Goal: Transaction & Acquisition: Purchase product/service

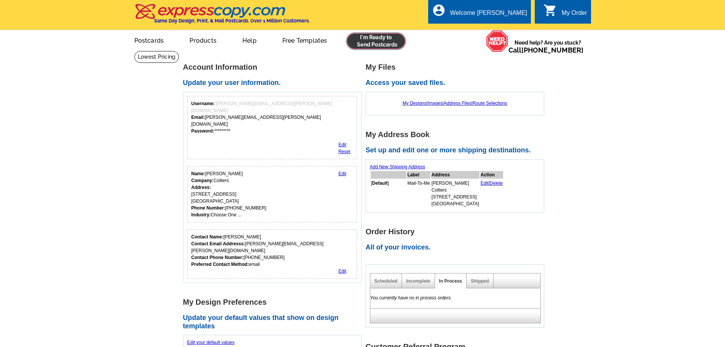
click at [379, 40] on link at bounding box center [376, 40] width 58 height 15
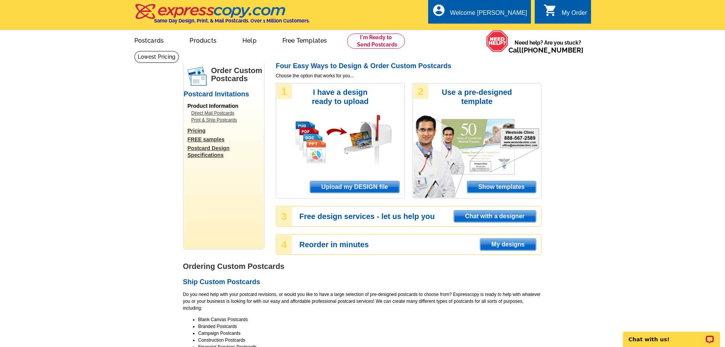
click at [358, 187] on span "Upload my DESIGN file" at bounding box center [354, 186] width 89 height 11
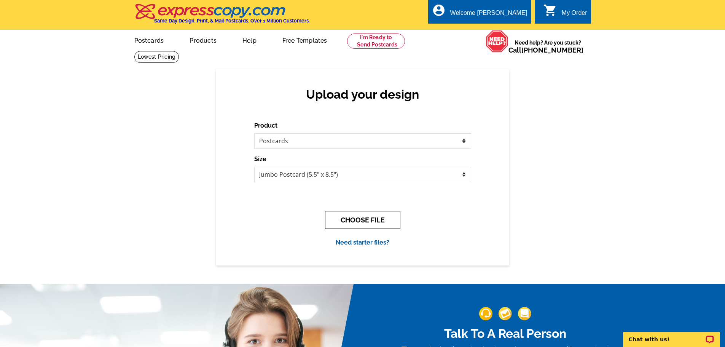
click at [377, 225] on button "CHOOSE FILE" at bounding box center [362, 220] width 75 height 18
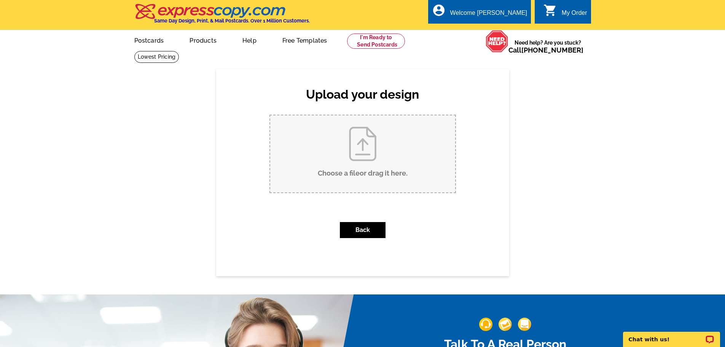
click at [369, 175] on input "Choose a file or drag it here ." at bounding box center [362, 153] width 185 height 77
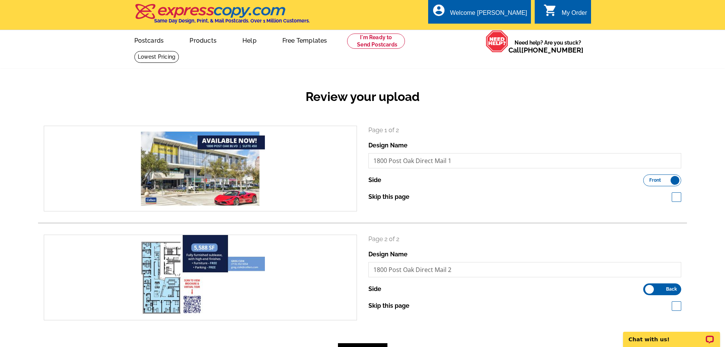
scroll to position [38, 0]
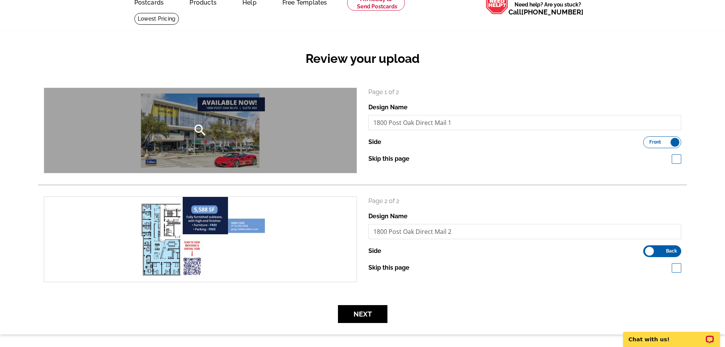
click at [204, 130] on icon "search" at bounding box center [200, 130] width 15 height 15
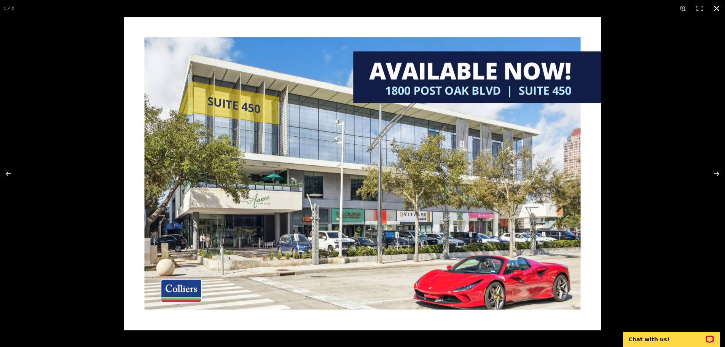
click at [717, 10] on button at bounding box center [716, 8] width 17 height 17
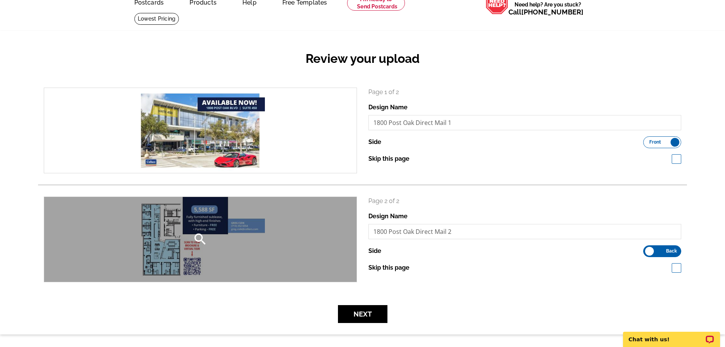
click at [229, 236] on div "search" at bounding box center [200, 239] width 312 height 85
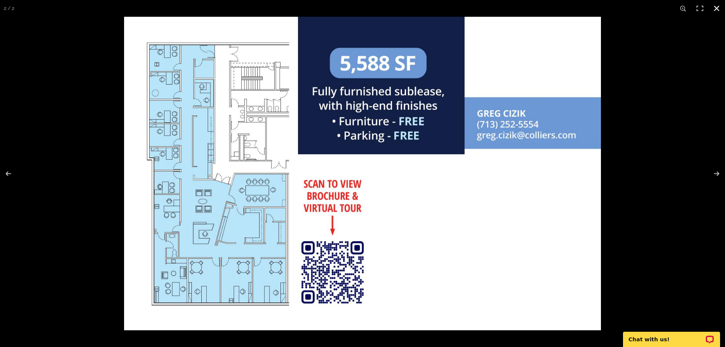
click at [714, 9] on button at bounding box center [716, 8] width 17 height 17
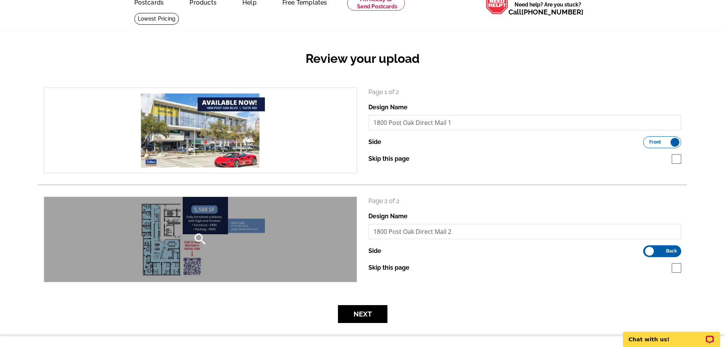
click at [213, 243] on div "search" at bounding box center [200, 239] width 312 height 85
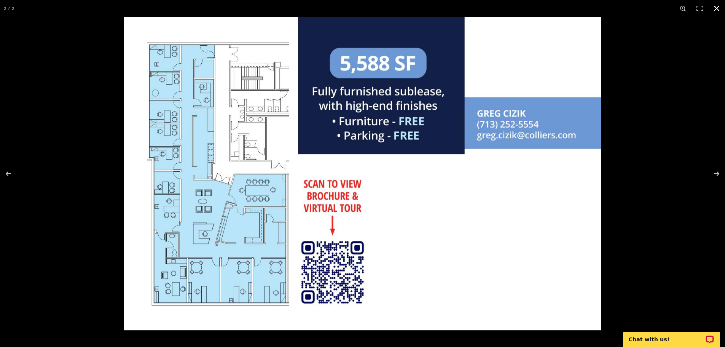
click at [715, 9] on button at bounding box center [716, 8] width 17 height 17
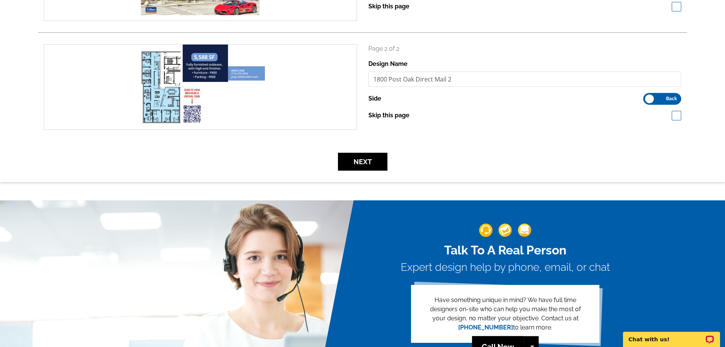
scroll to position [228, 0]
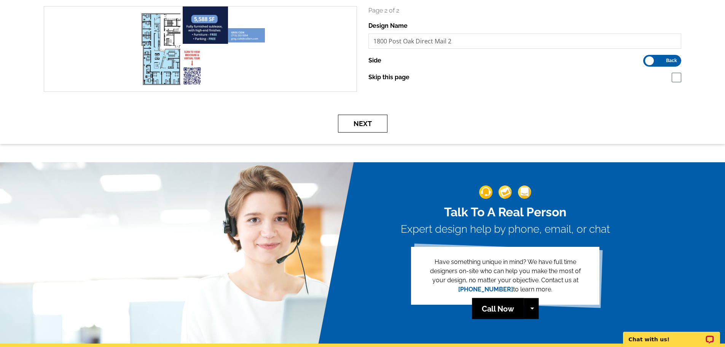
click at [364, 127] on button "Next" at bounding box center [362, 124] width 49 height 18
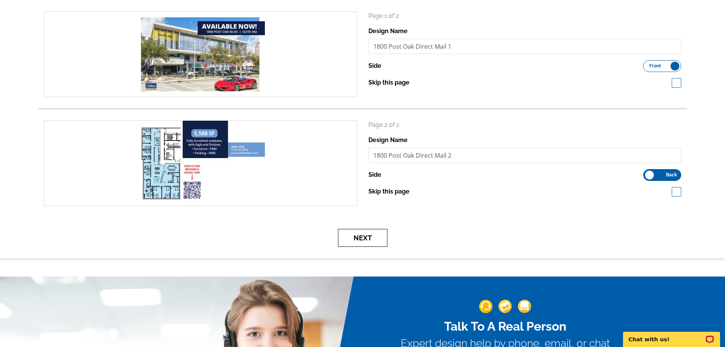
scroll to position [76, 0]
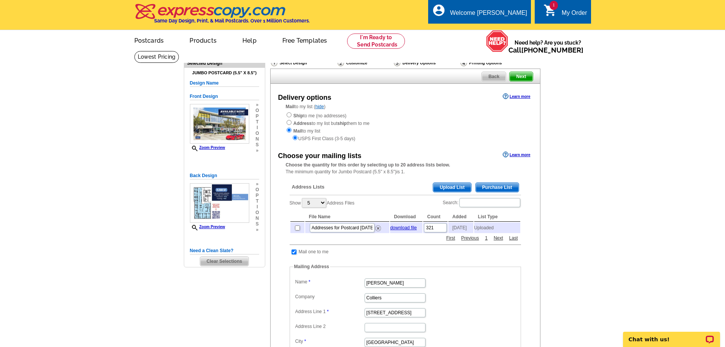
scroll to position [38, 0]
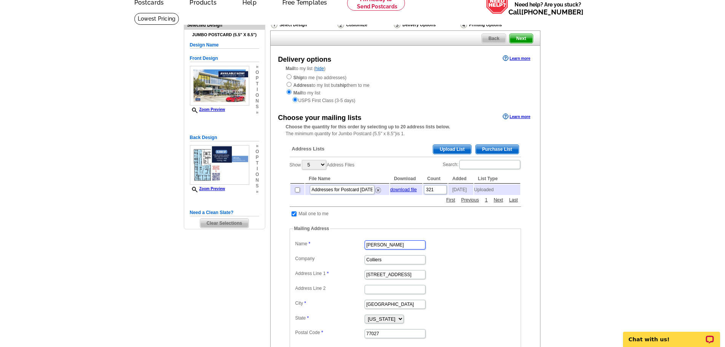
click at [394, 248] on input "Kristina Blackburn" at bounding box center [394, 244] width 61 height 9
type input "K"
type input "Greg Cizik"
click at [464, 225] on dt at bounding box center [402, 221] width 224 height 7
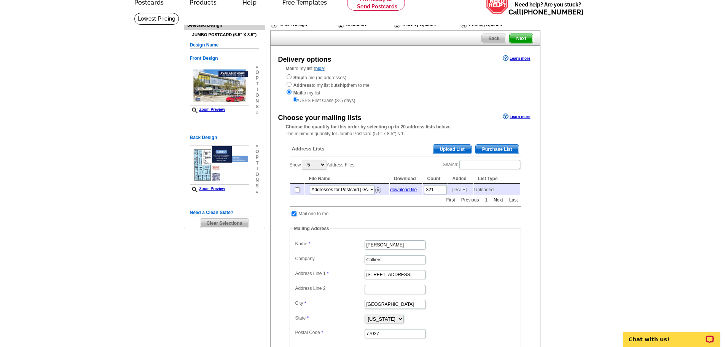
scroll to position [0, 0]
drag, startPoint x: 378, startPoint y: 192, endPoint x: 400, endPoint y: 29, distance: 164.8
click at [378, 192] on img at bounding box center [378, 190] width 6 height 6
click at [449, 154] on span "Upload List" at bounding box center [452, 149] width 38 height 9
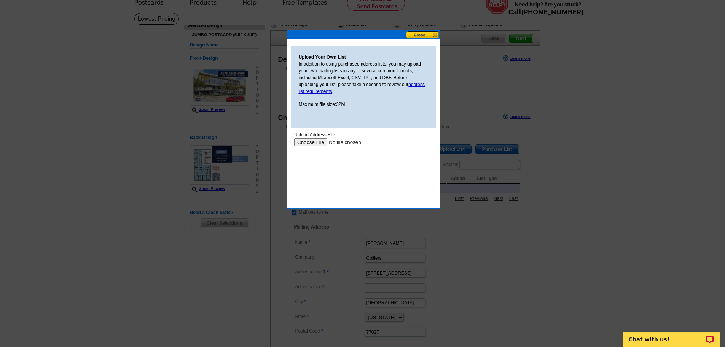
click at [319, 142] on input "file" at bounding box center [342, 142] width 96 height 8
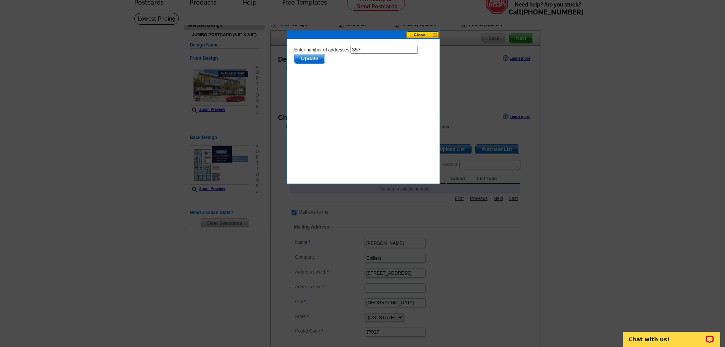
click at [309, 59] on span "Update" at bounding box center [309, 58] width 30 height 9
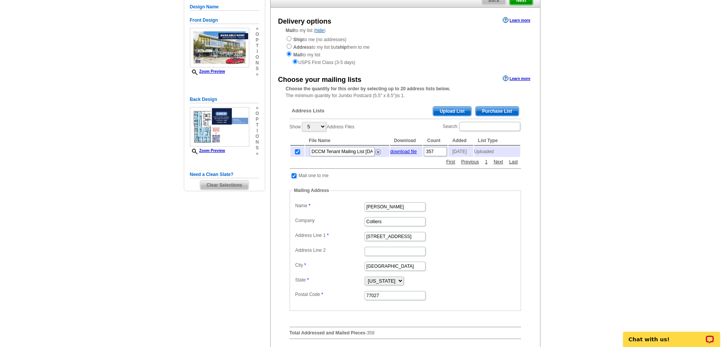
scroll to position [114, 0]
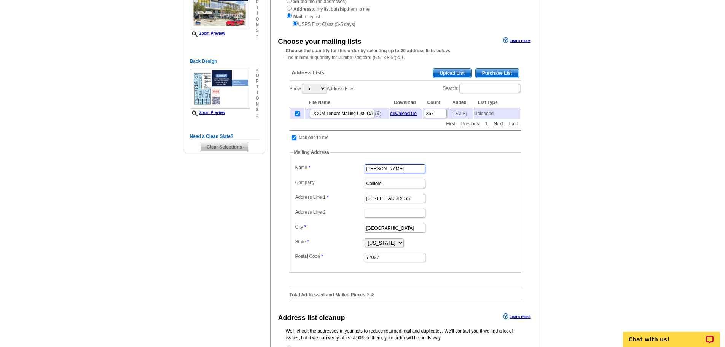
click at [391, 172] on input "[PERSON_NAME]" at bounding box center [394, 168] width 61 height 9
click at [391, 172] on input "Kristina Blackburn" at bounding box center [394, 168] width 61 height 9
click at [392, 172] on input "Kristina Blackburn" at bounding box center [394, 168] width 61 height 9
type input "Greg Cizik"
click at [503, 197] on dd "1233 West Loop South, Suite 900" at bounding box center [405, 198] width 224 height 12
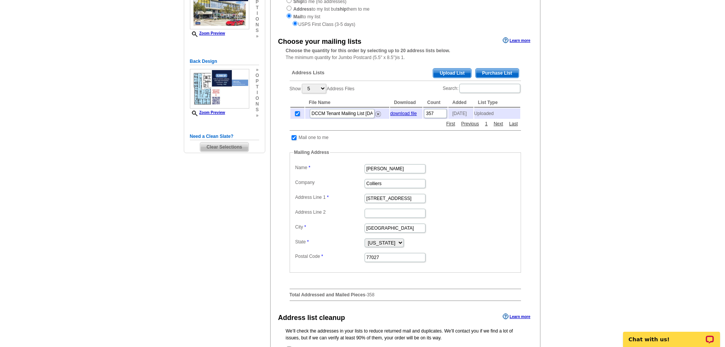
scroll to position [190, 0]
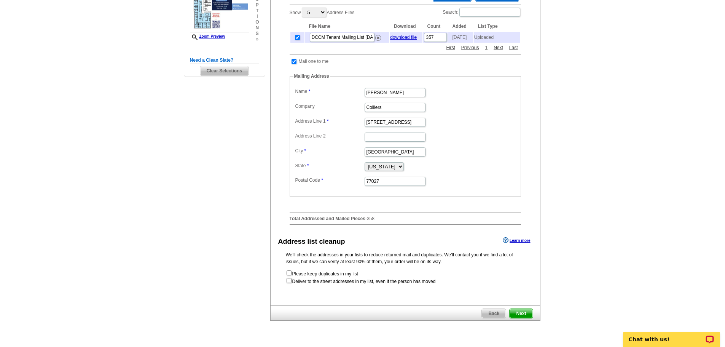
click at [428, 285] on form "Please keep duplicates in my list Deliver to the street addresses in my list, e…" at bounding box center [405, 276] width 239 height 15
click at [289, 283] on input "checkbox" at bounding box center [288, 280] width 5 height 5
checkbox input "true"
radio input "true"
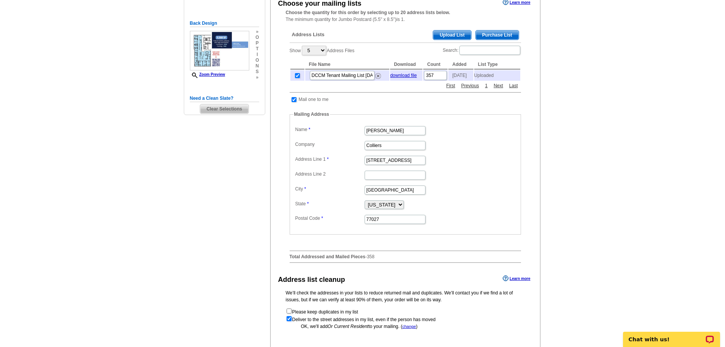
scroll to position [228, 0]
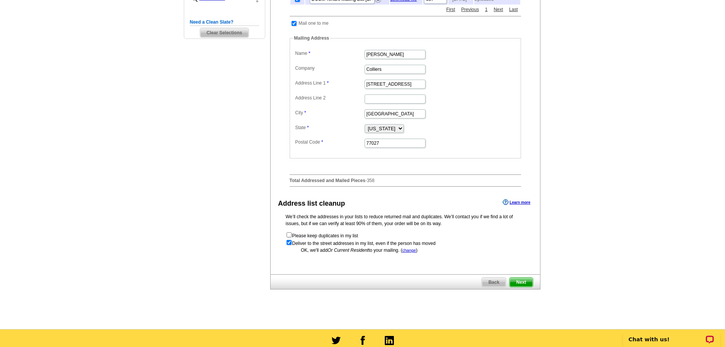
click at [525, 286] on span "Next" at bounding box center [520, 281] width 23 height 9
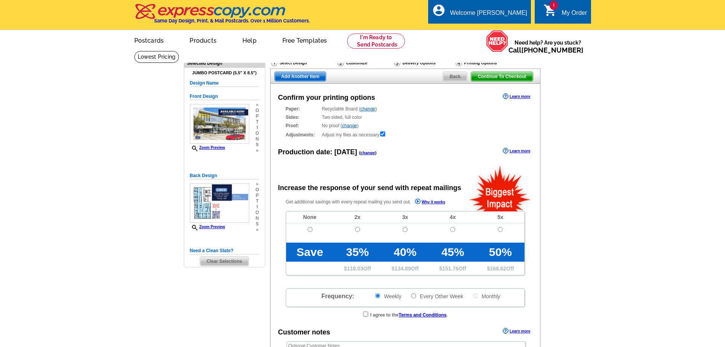
radio input "false"
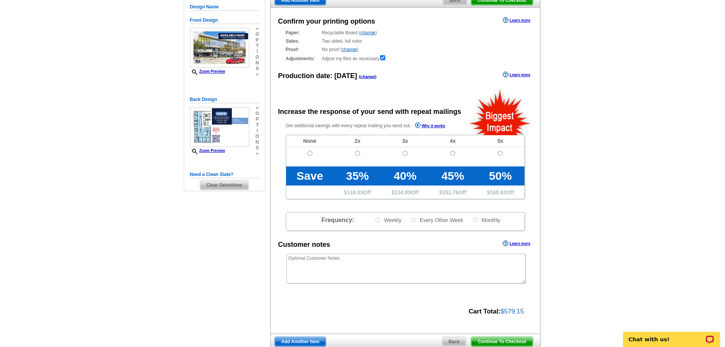
scroll to position [38, 0]
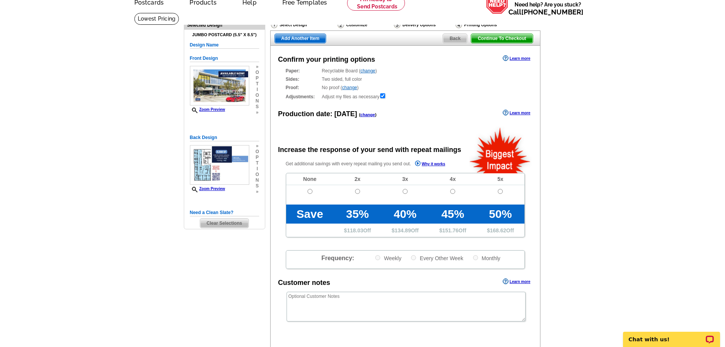
click at [346, 89] on link "change" at bounding box center [349, 87] width 15 height 5
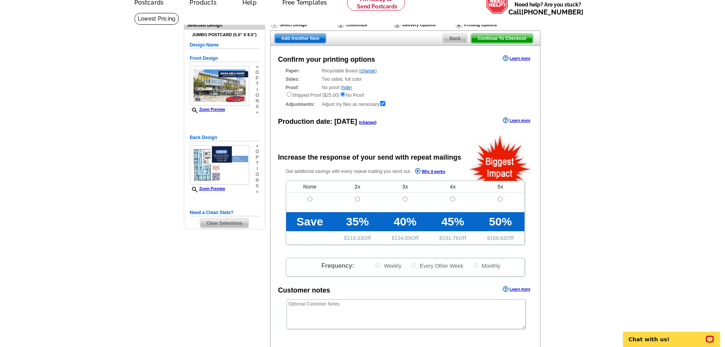
click at [343, 90] on div "Proof: No proof ( hide ) Shipped Proof ($25.00) No Proof" at bounding box center [405, 91] width 239 height 14
click at [366, 88] on div "Proof: No proof ( hide ) Shipped Proof ($25.00) No Proof" at bounding box center [405, 91] width 239 height 14
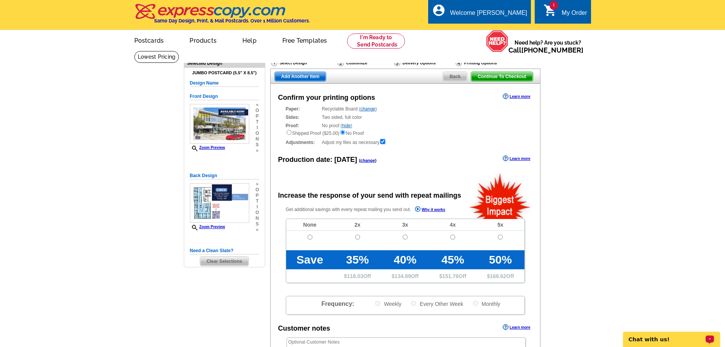
click at [653, 337] on p "Chat with us!" at bounding box center [666, 339] width 75 height 6
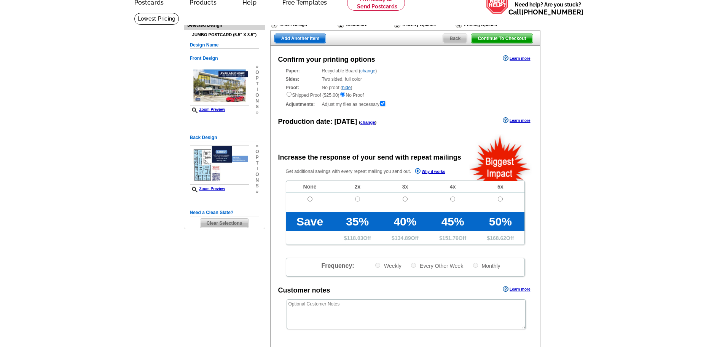
scroll to position [114, 0]
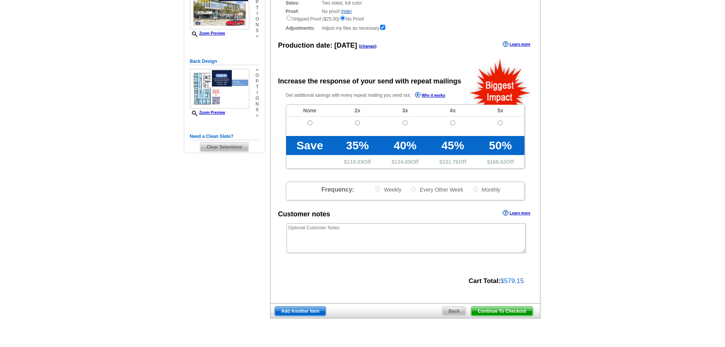
click at [497, 313] on span "Continue To Checkout" at bounding box center [501, 310] width 61 height 9
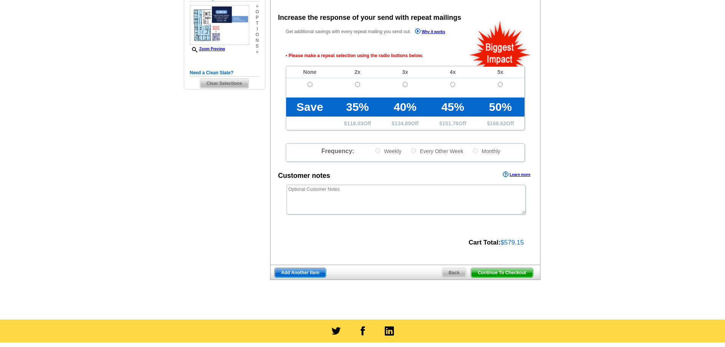
scroll to position [178, 0]
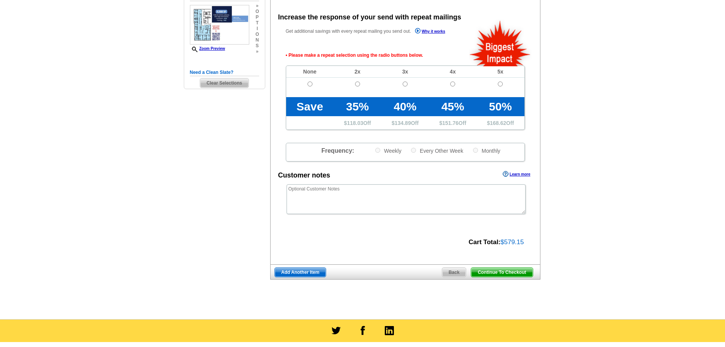
click at [307, 84] on td at bounding box center [310, 87] width 48 height 19
click at [310, 84] on input "radio" at bounding box center [309, 83] width 5 height 5
radio input "true"
click at [503, 271] on span "Continue To Checkout" at bounding box center [501, 271] width 61 height 9
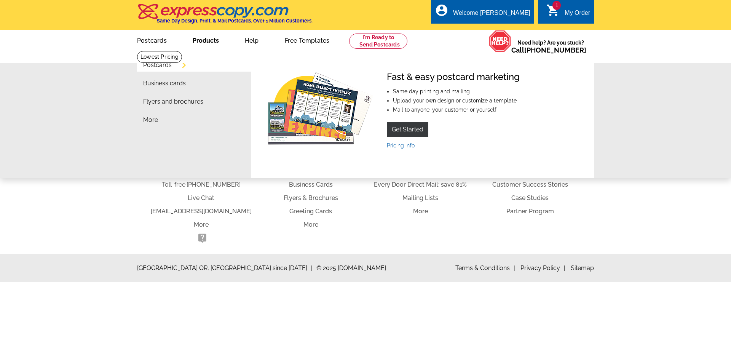
click at [171, 65] on li "Postcards" at bounding box center [197, 67] width 108 height 18
click at [399, 147] on link "Pricing info" at bounding box center [401, 145] width 28 height 6
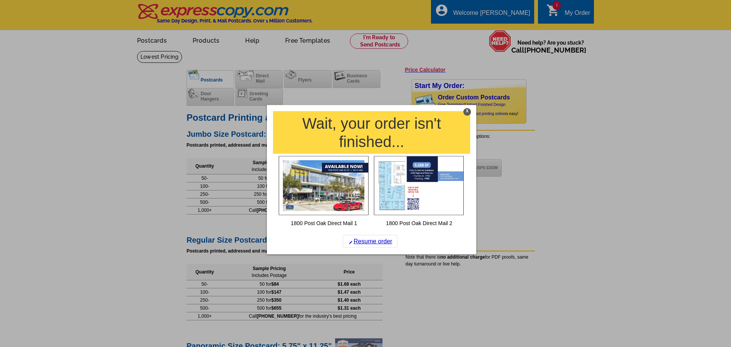
click at [468, 114] on div "X" at bounding box center [467, 112] width 8 height 8
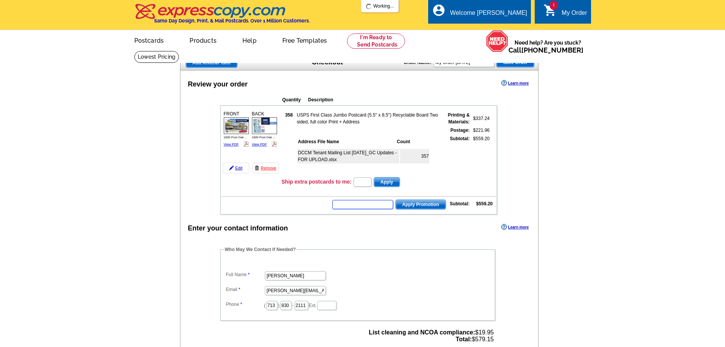
click at [372, 203] on input "text" at bounding box center [362, 204] width 61 height 9
paste input "CC2320"
type input "CC2320"
click at [417, 204] on span "Apply Promotion" at bounding box center [421, 204] width 50 height 9
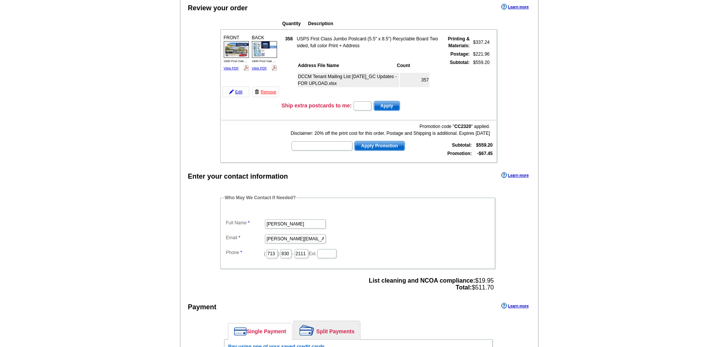
scroll to position [190, 0]
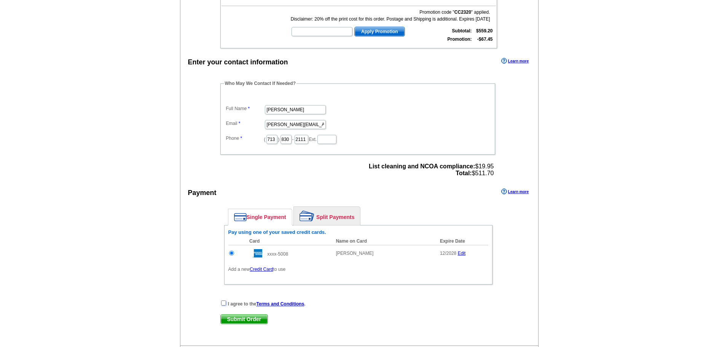
click at [224, 304] on input "checkbox" at bounding box center [223, 302] width 5 height 5
checkbox input "true"
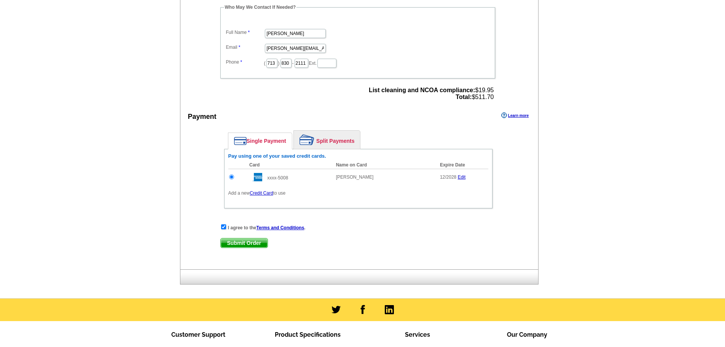
click at [248, 243] on span "Submit Order" at bounding box center [244, 242] width 47 height 9
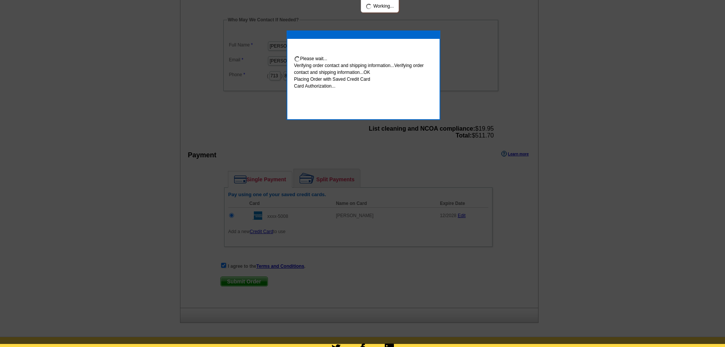
scroll to position [263, 0]
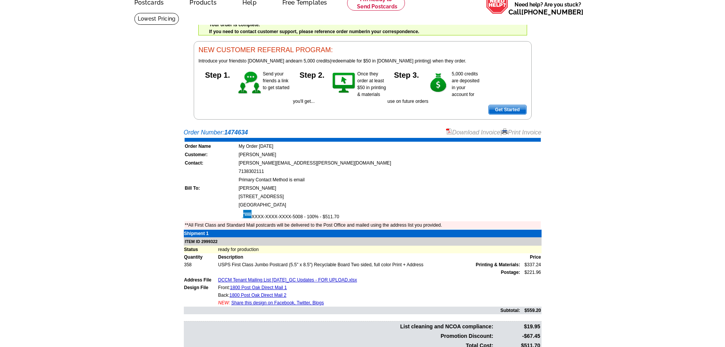
scroll to position [76, 0]
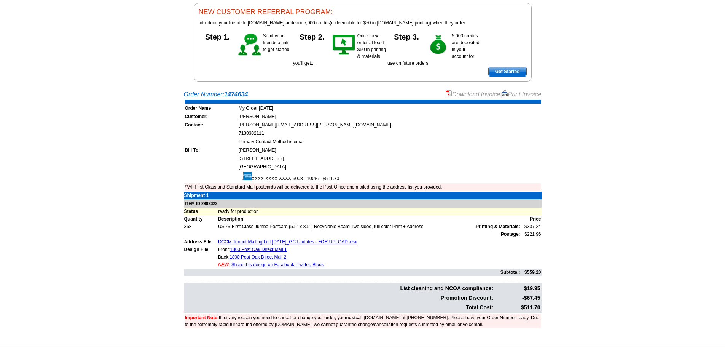
click at [482, 93] on link "Download Invoice" at bounding box center [473, 94] width 54 height 6
